Goal: Task Accomplishment & Management: Use online tool/utility

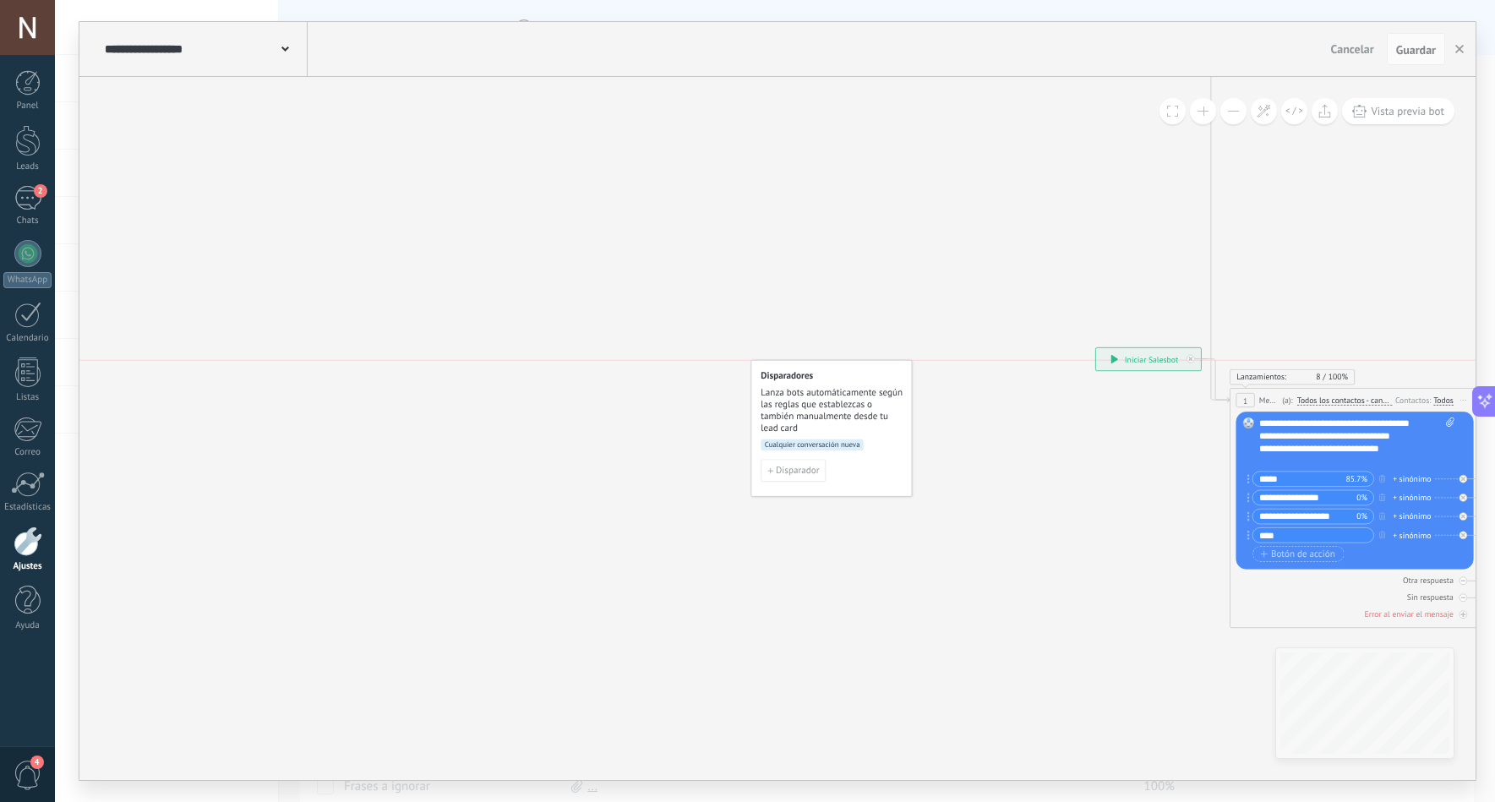
drag, startPoint x: 903, startPoint y: 368, endPoint x: 777, endPoint y: 379, distance: 125.6
click at [777, 379] on h4 "Disparadores" at bounding box center [832, 376] width 143 height 12
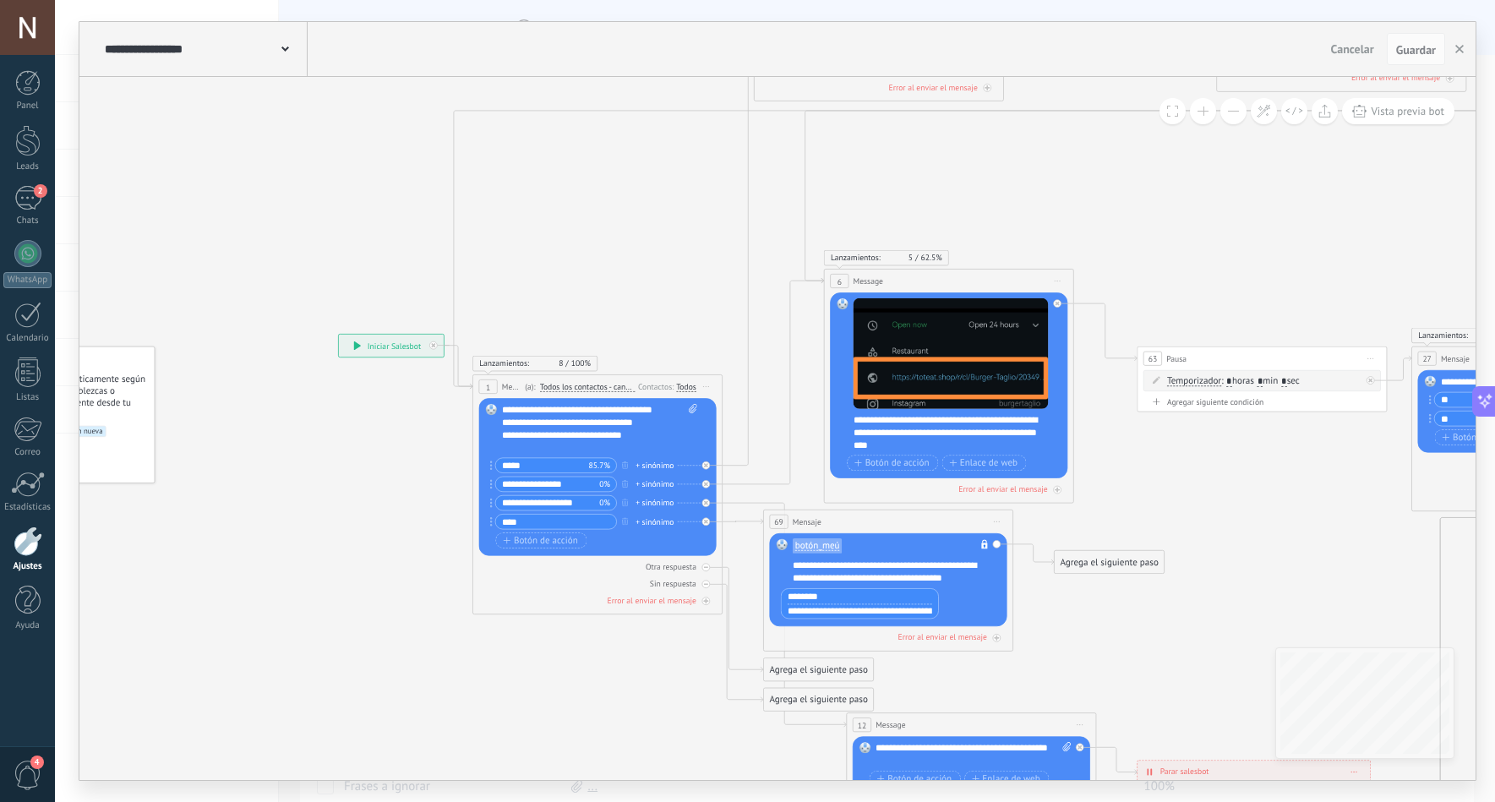
drag, startPoint x: 906, startPoint y: 267, endPoint x: 359, endPoint y: 233, distance: 547.8
click at [360, 234] on icon at bounding box center [1512, 446] width 2974 height 1734
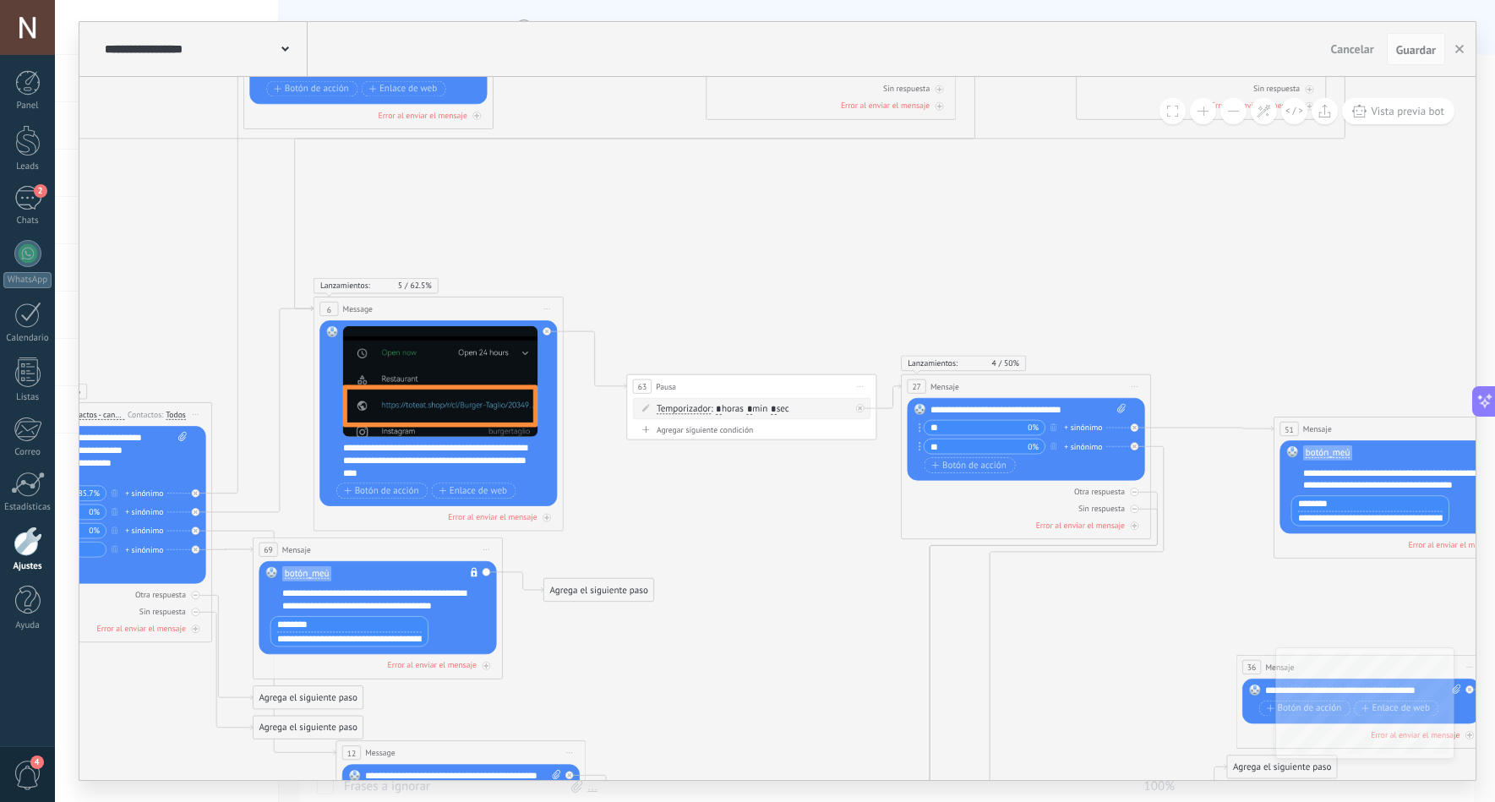
drag, startPoint x: 1159, startPoint y: 146, endPoint x: 578, endPoint y: 185, distance: 581.9
click at [578, 185] on icon at bounding box center [1002, 474] width 2974 height 1734
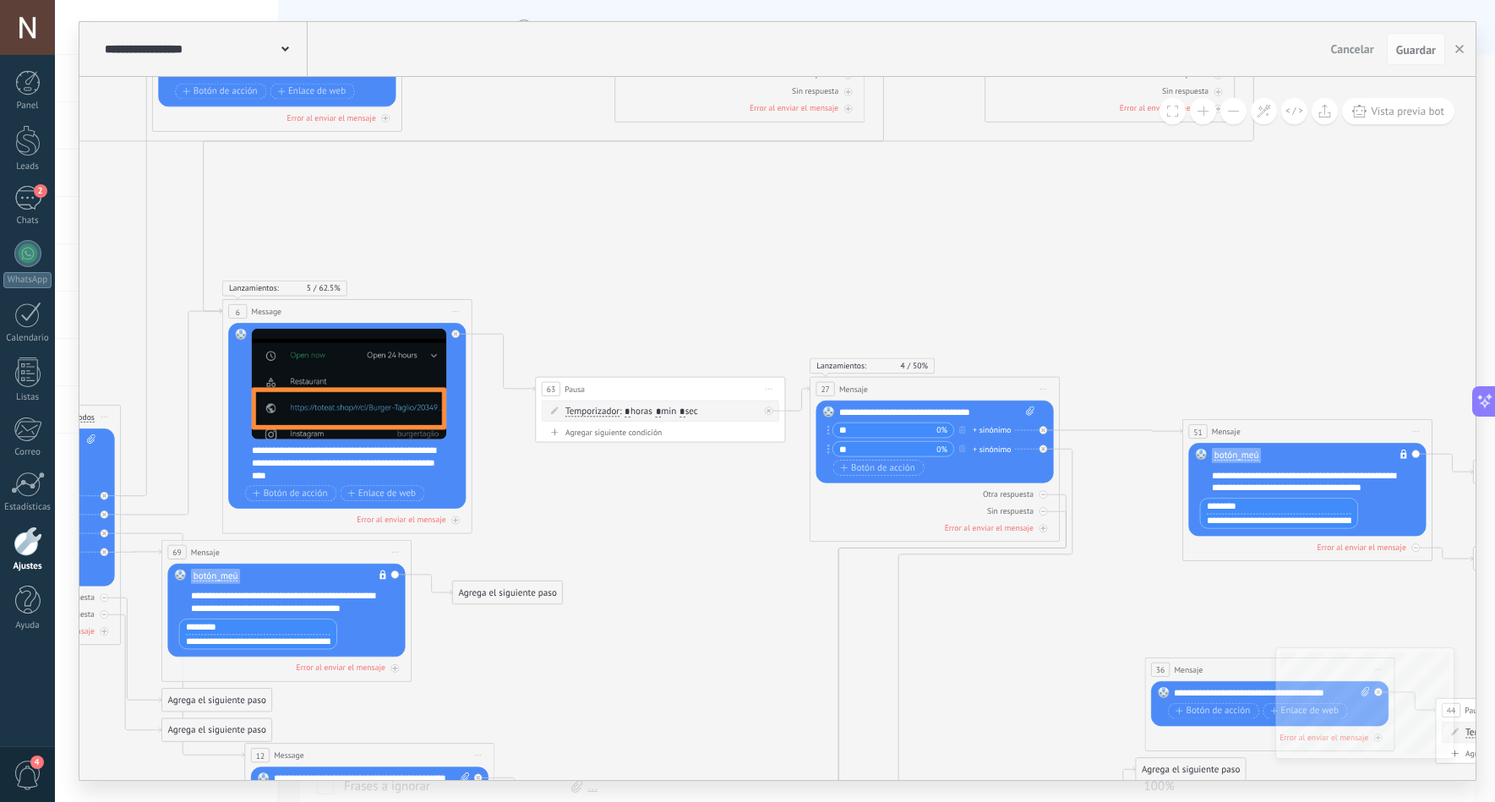
click at [662, 414] on input "*" at bounding box center [659, 412] width 6 height 10
type input "*"
click at [1418, 46] on span "Guardar" at bounding box center [1416, 50] width 40 height 12
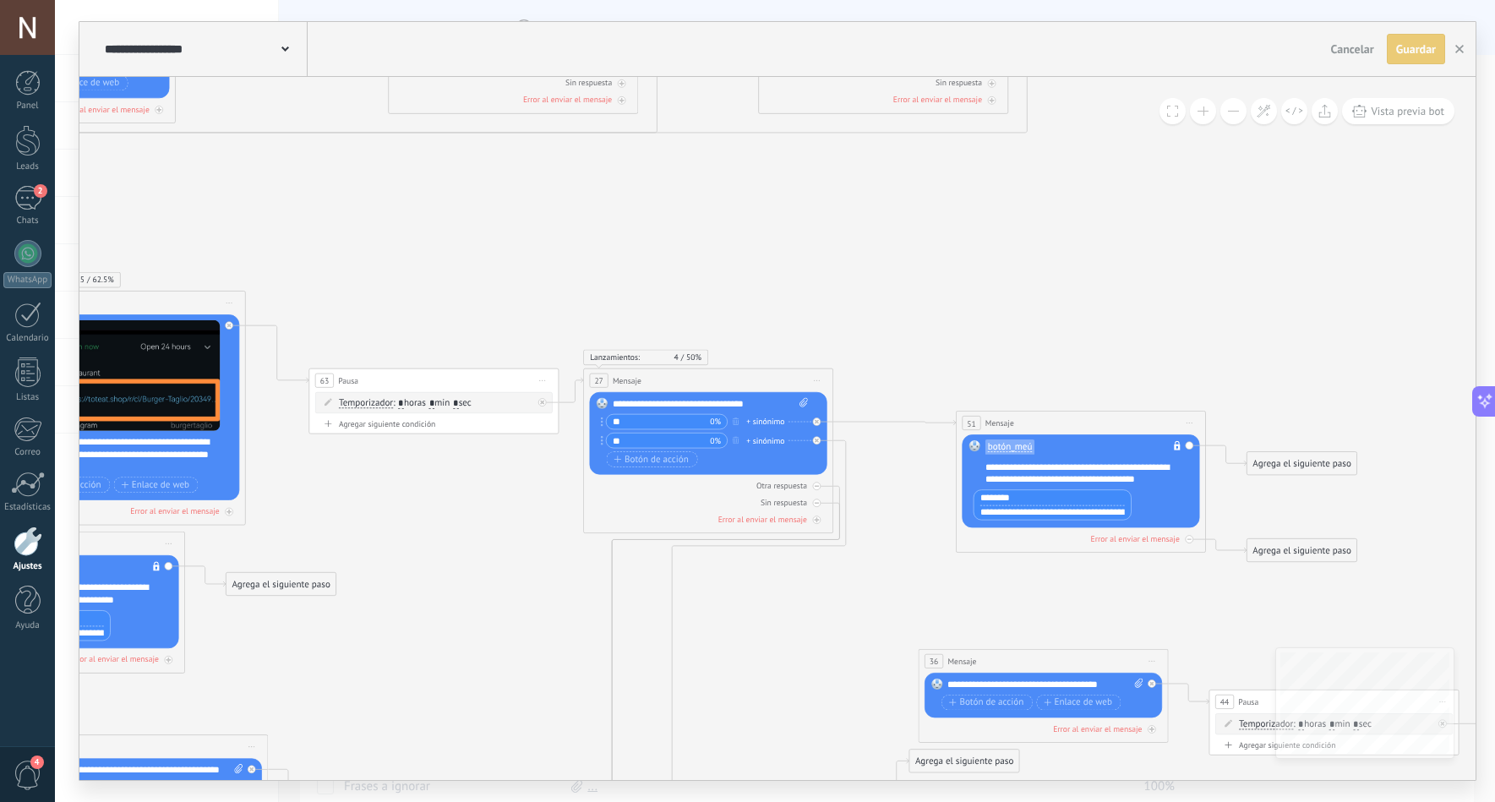
drag, startPoint x: 1155, startPoint y: 251, endPoint x: 704, endPoint y: 207, distance: 453.4
click at [710, 208] on icon at bounding box center [684, 468] width 2974 height 1734
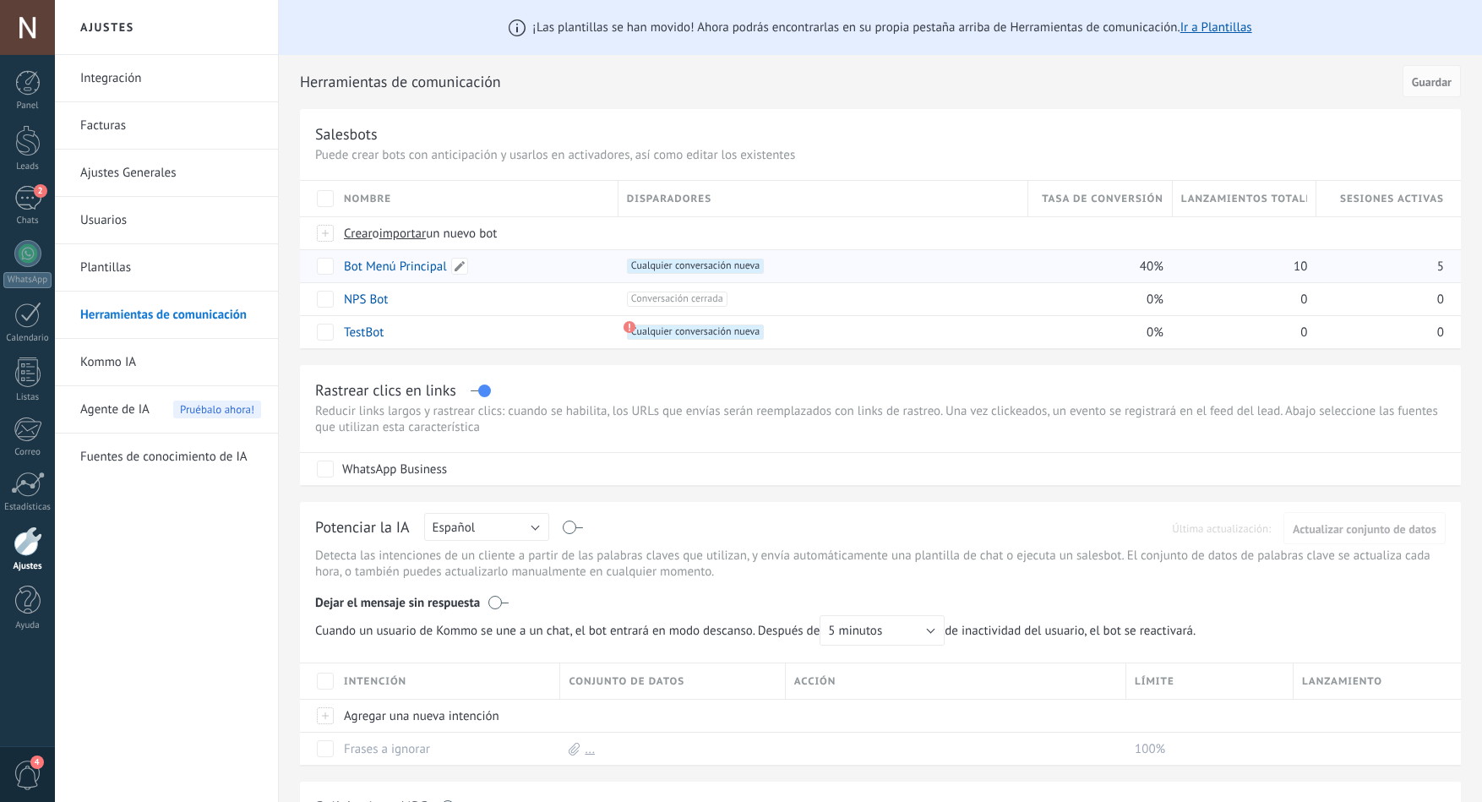
click at [411, 269] on link "Bot Menú Principal" at bounding box center [395, 267] width 103 height 16
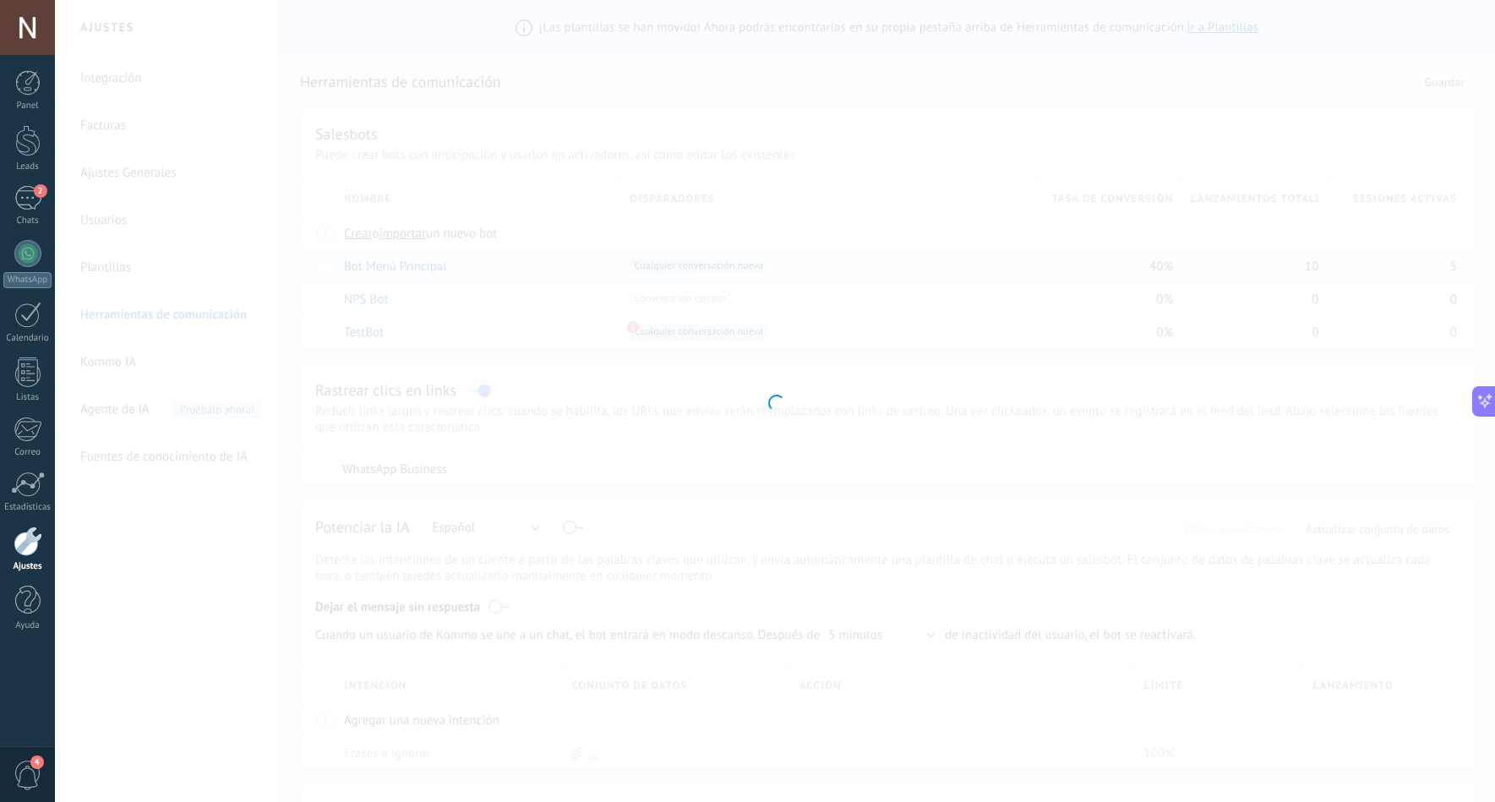
type input "**********"
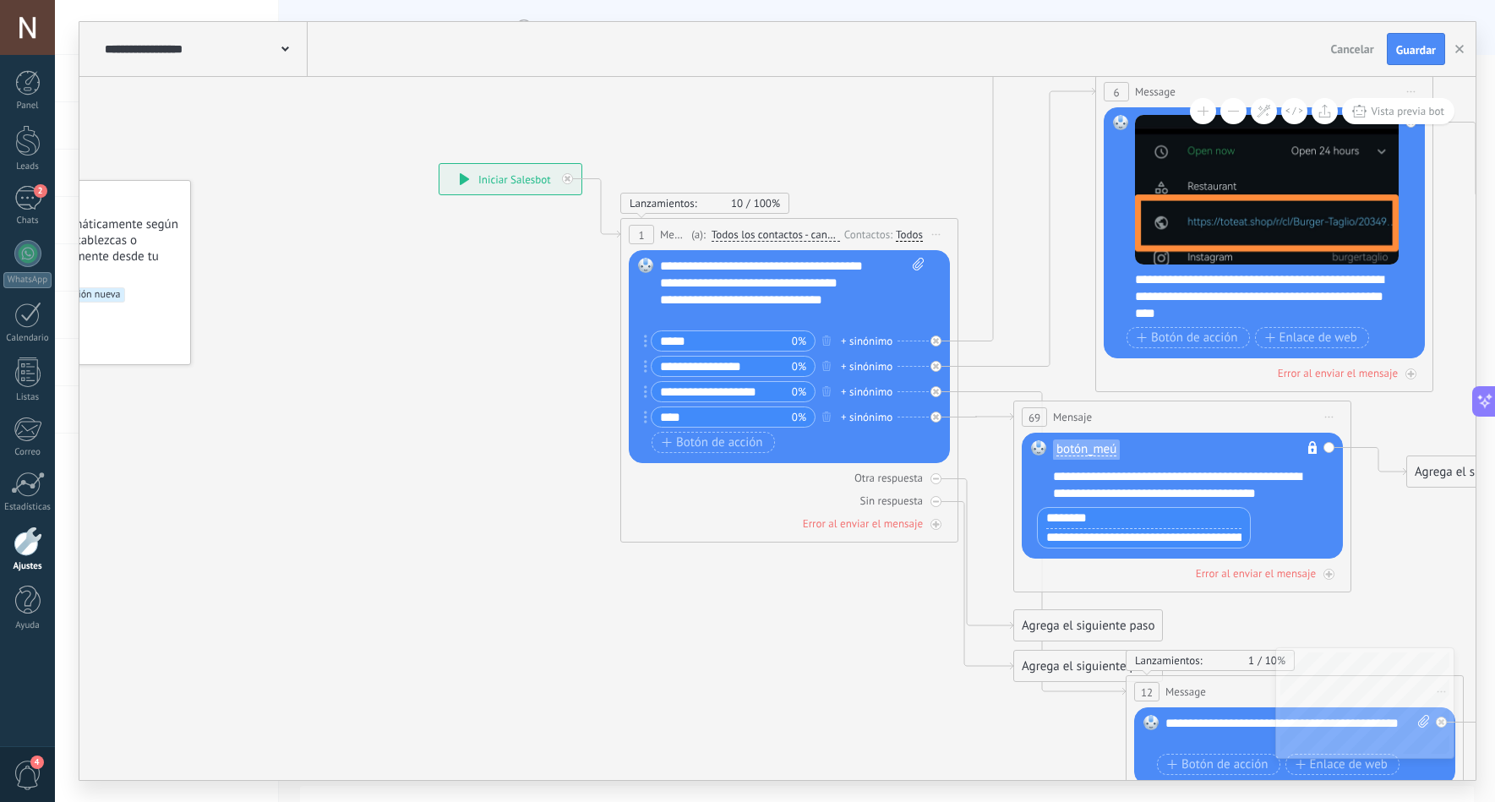
click at [1232, 120] on button at bounding box center [1233, 111] width 26 height 26
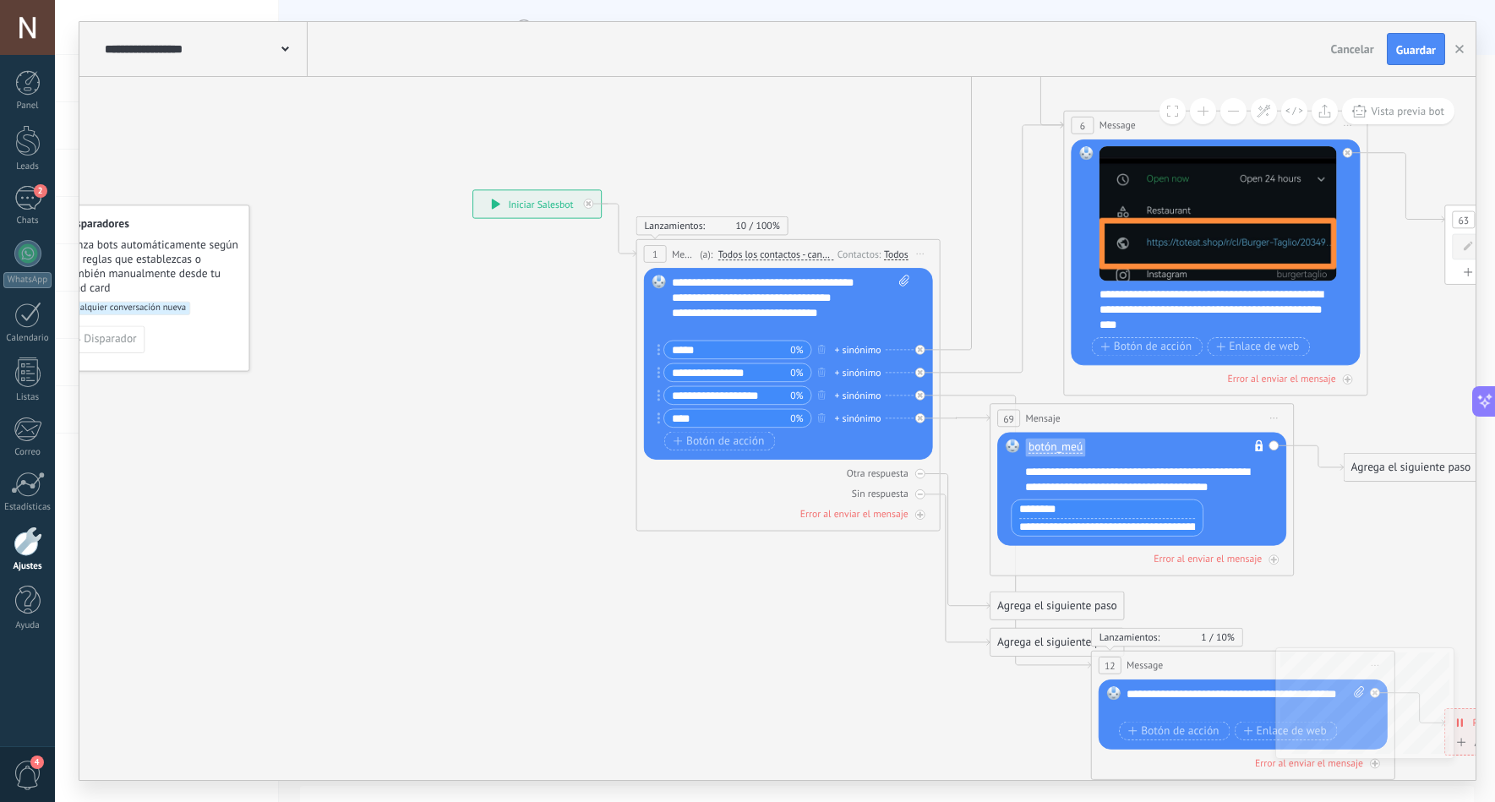
click at [1232, 120] on button at bounding box center [1233, 111] width 26 height 26
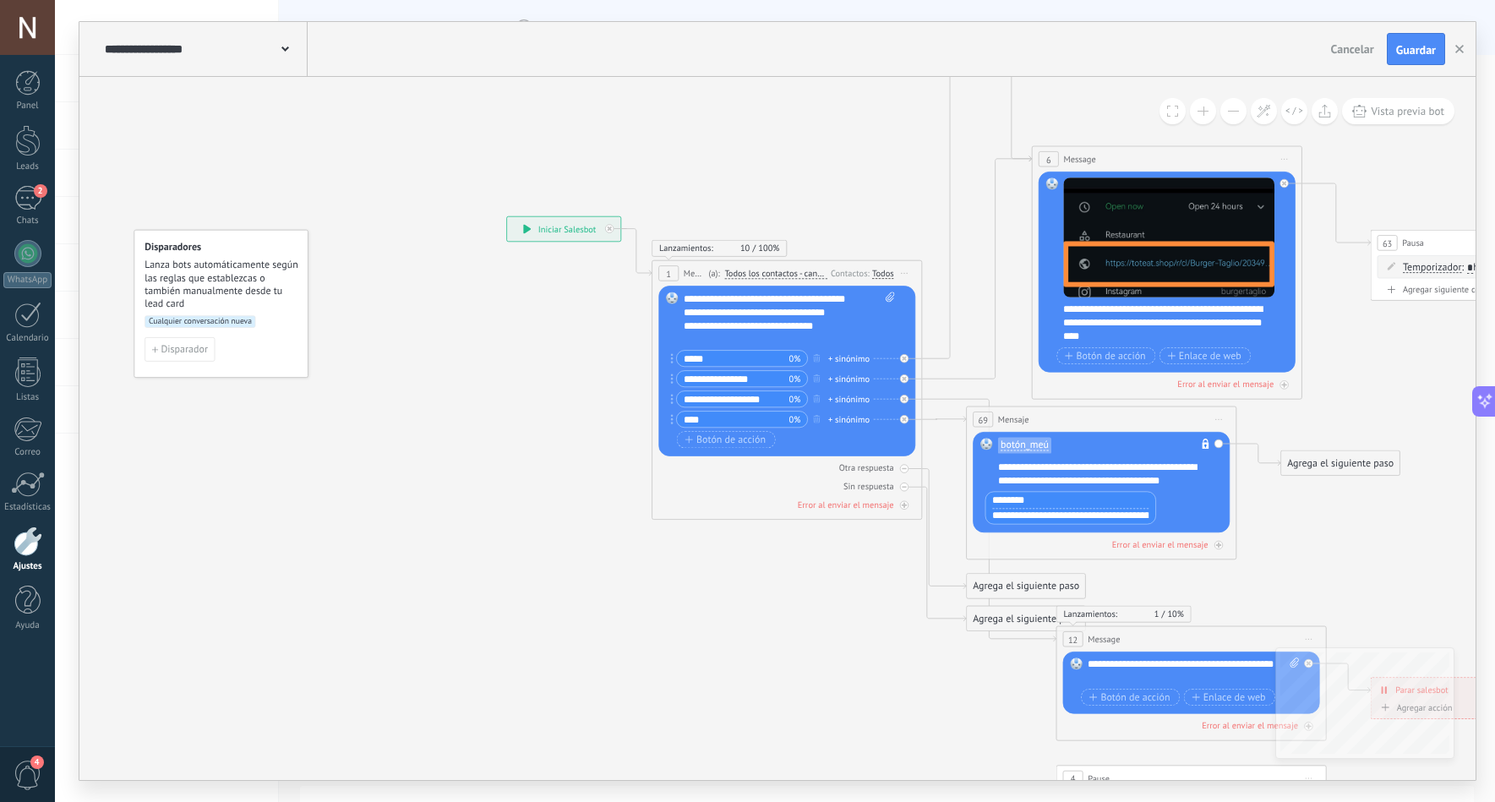
click at [1232, 120] on button at bounding box center [1233, 111] width 26 height 26
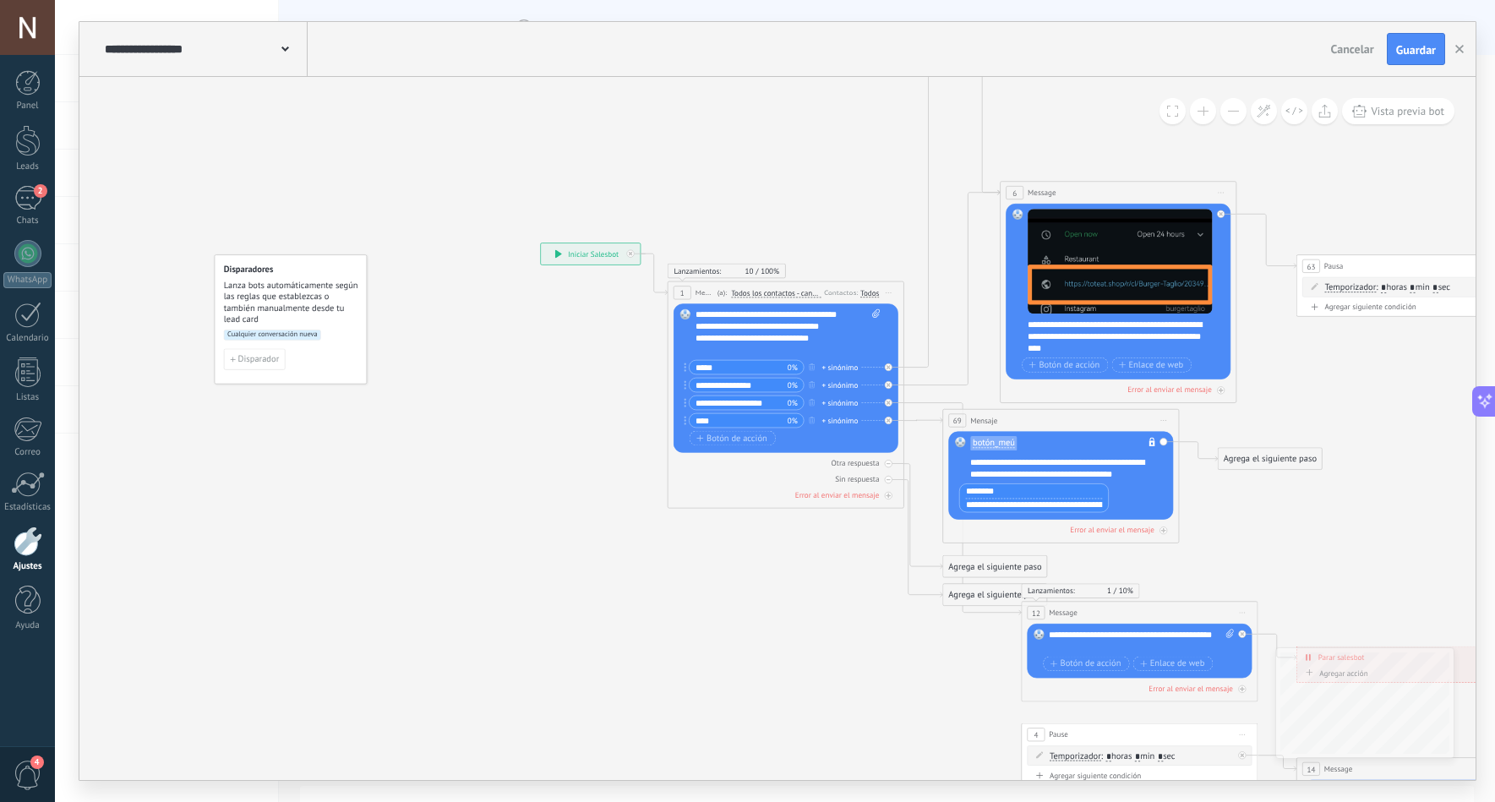
click at [1232, 120] on button at bounding box center [1233, 111] width 26 height 26
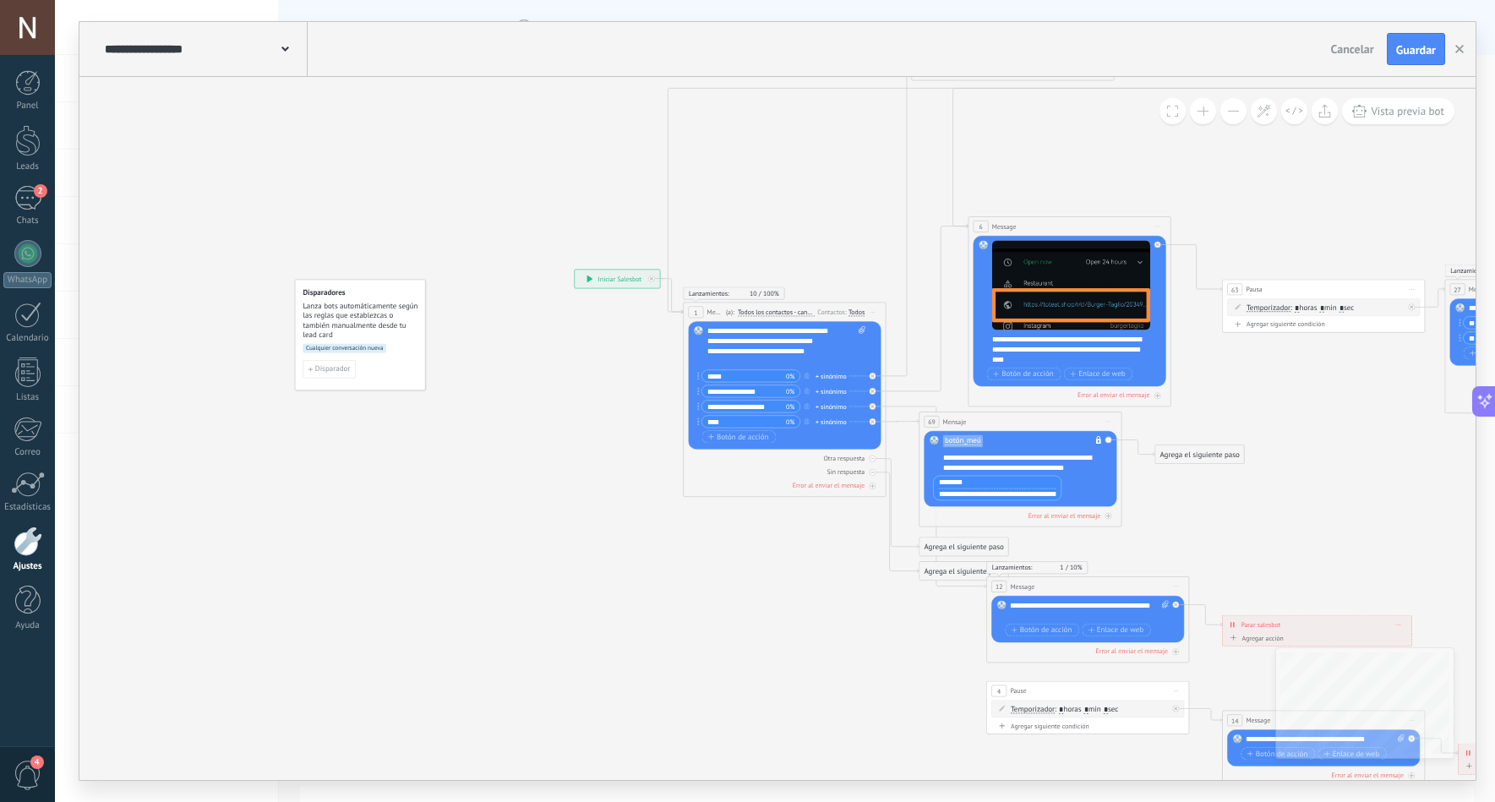
click at [1232, 120] on button at bounding box center [1233, 111] width 26 height 26
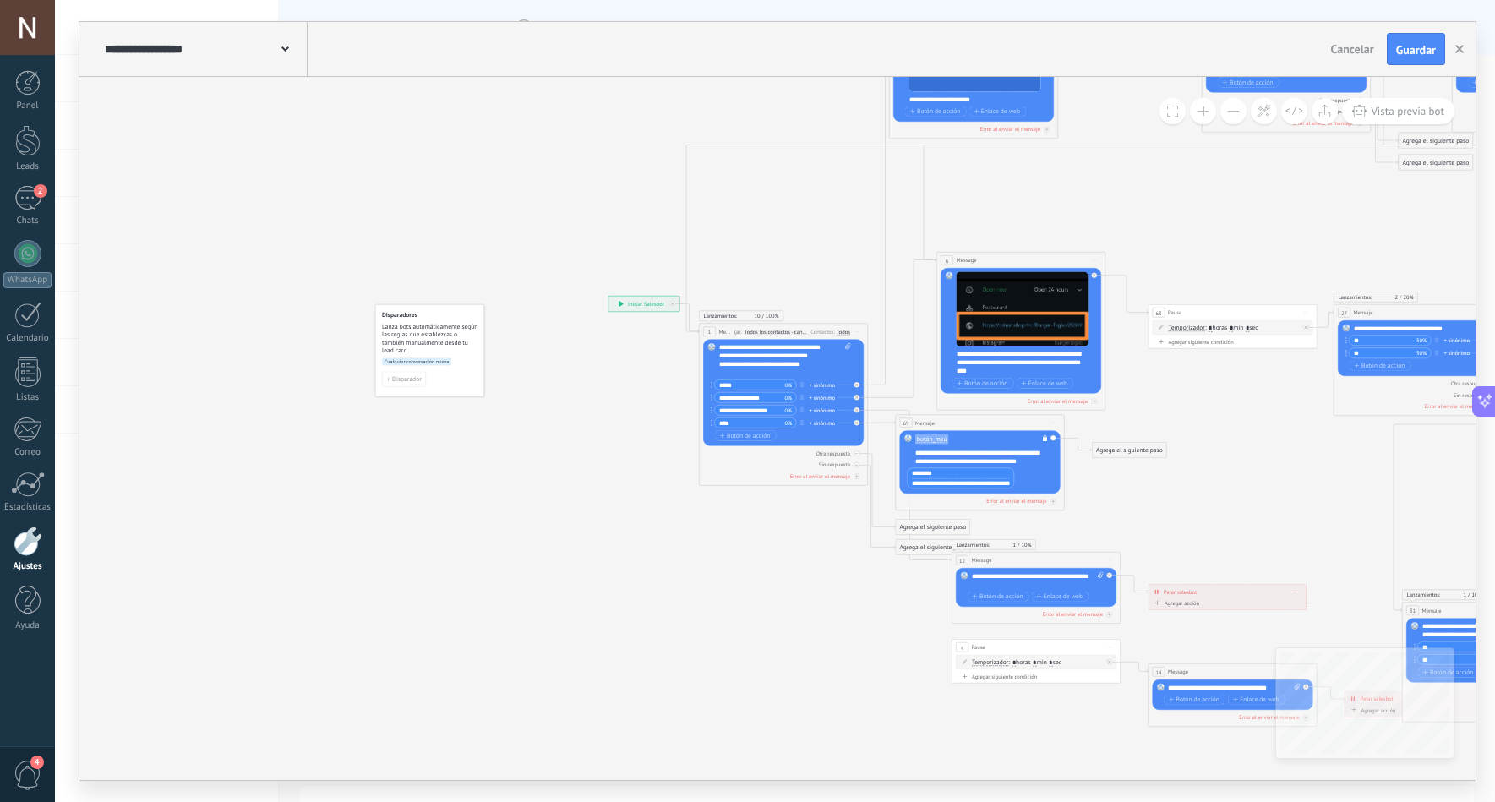
click at [1232, 120] on button at bounding box center [1233, 111] width 26 height 26
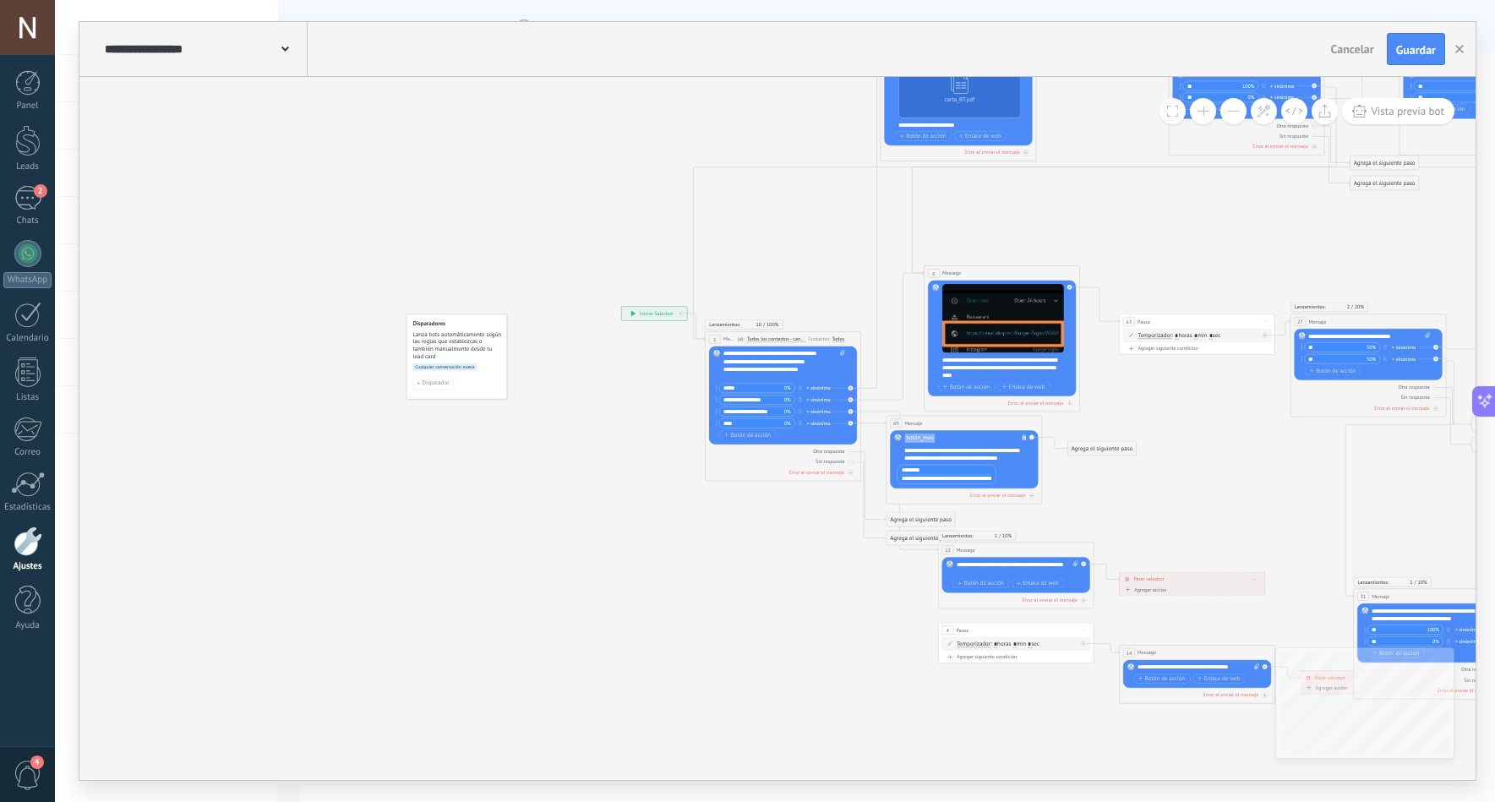
click at [1232, 120] on button at bounding box center [1233, 111] width 26 height 26
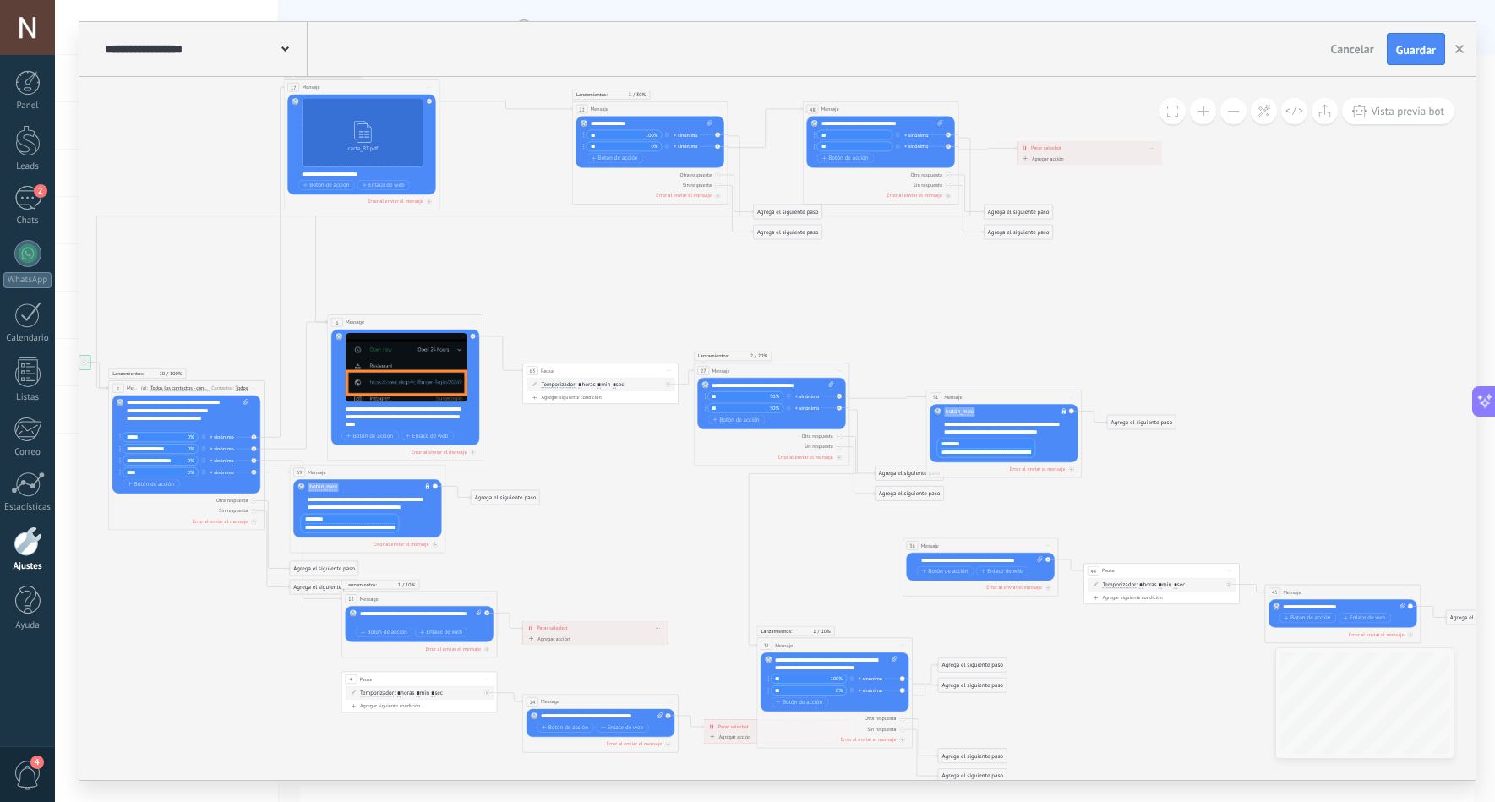
drag, startPoint x: 1176, startPoint y: 245, endPoint x: 627, endPoint y: 296, distance: 551.6
click at [627, 296] on icon at bounding box center [756, 432] width 1853 height 1094
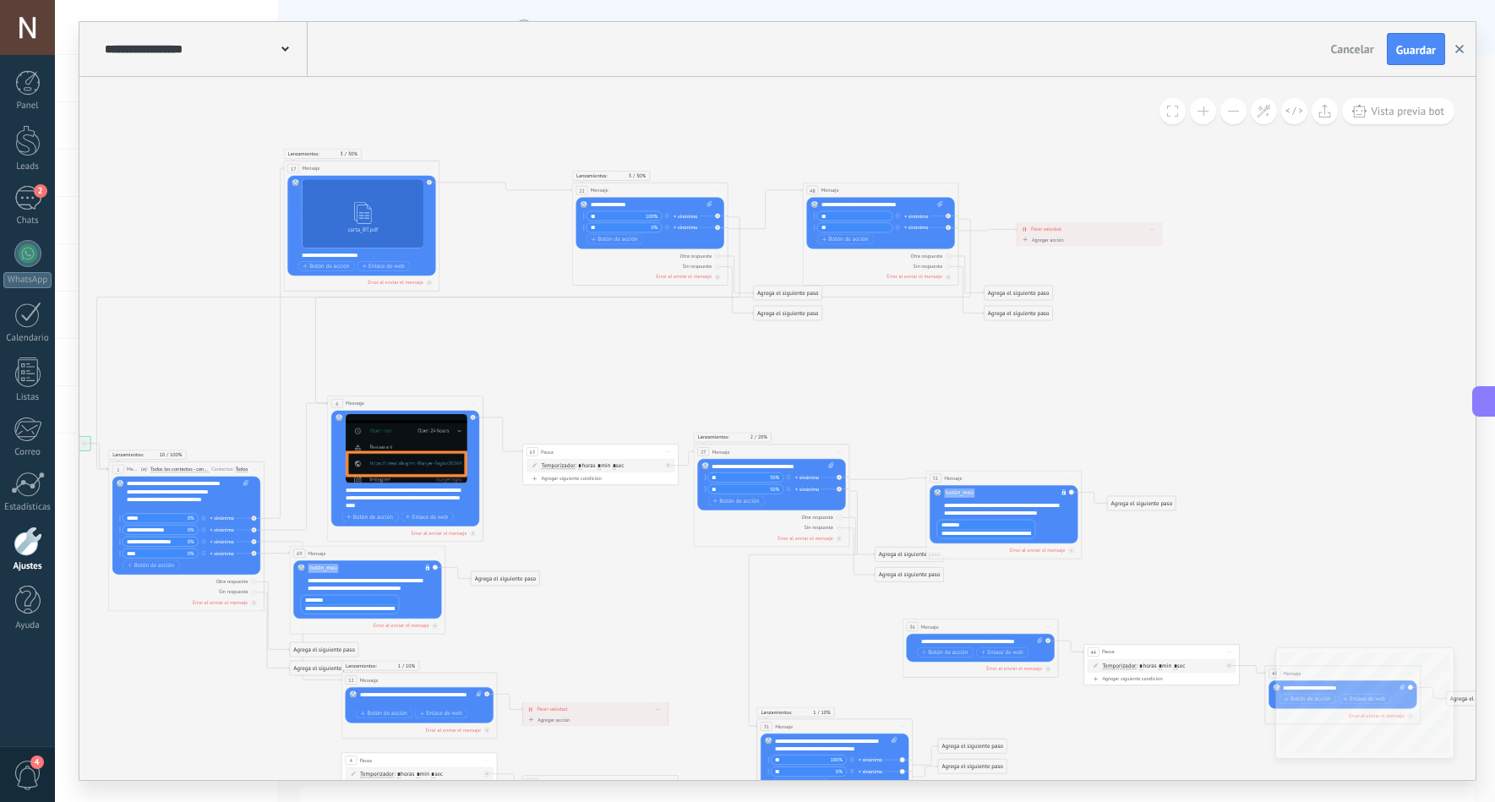
click at [1464, 46] on button "button" at bounding box center [1459, 49] width 25 height 32
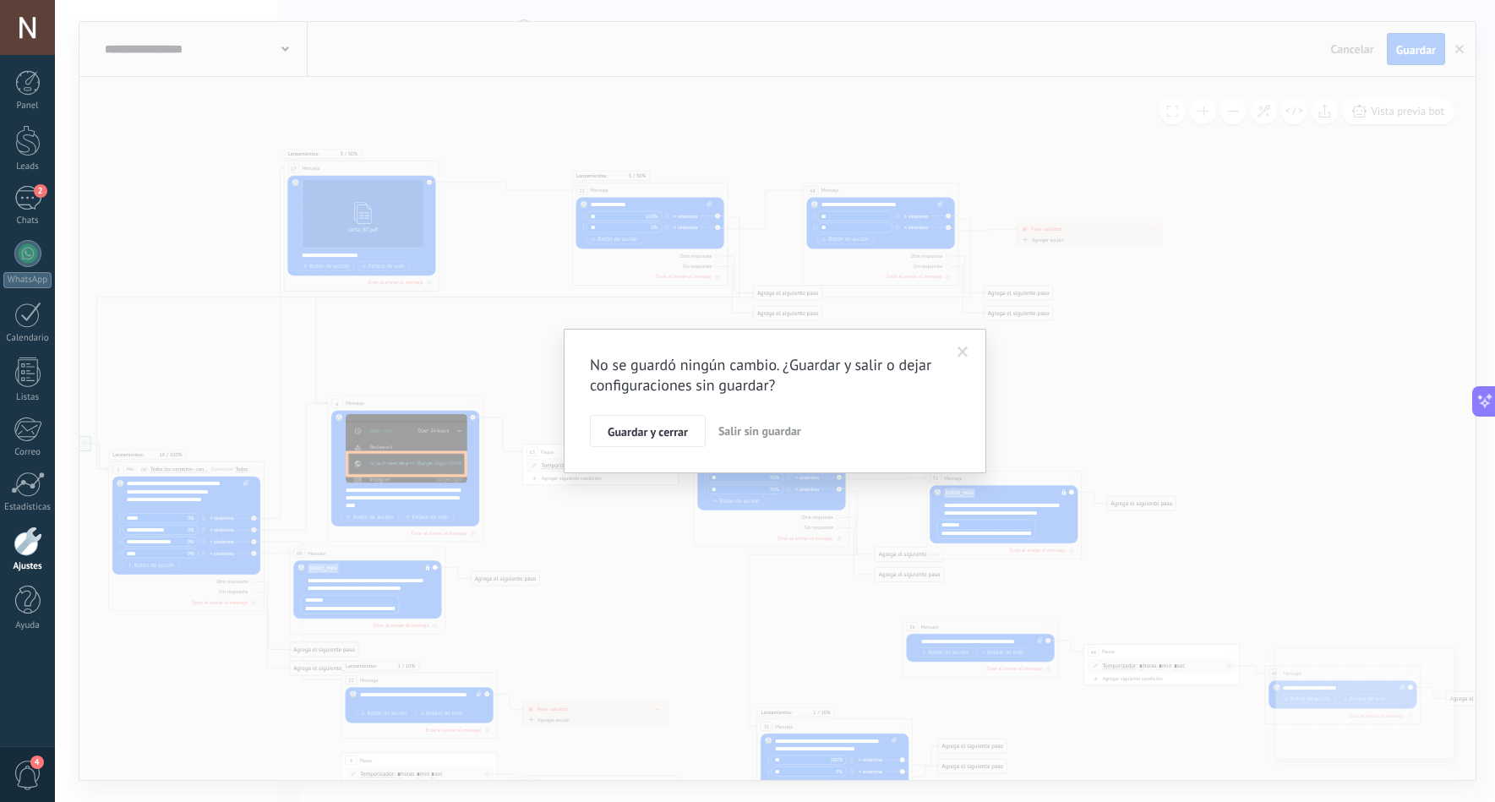
click at [732, 434] on span "Salir sin guardar" at bounding box center [759, 430] width 83 height 15
